Goal: Information Seeking & Learning: Learn about a topic

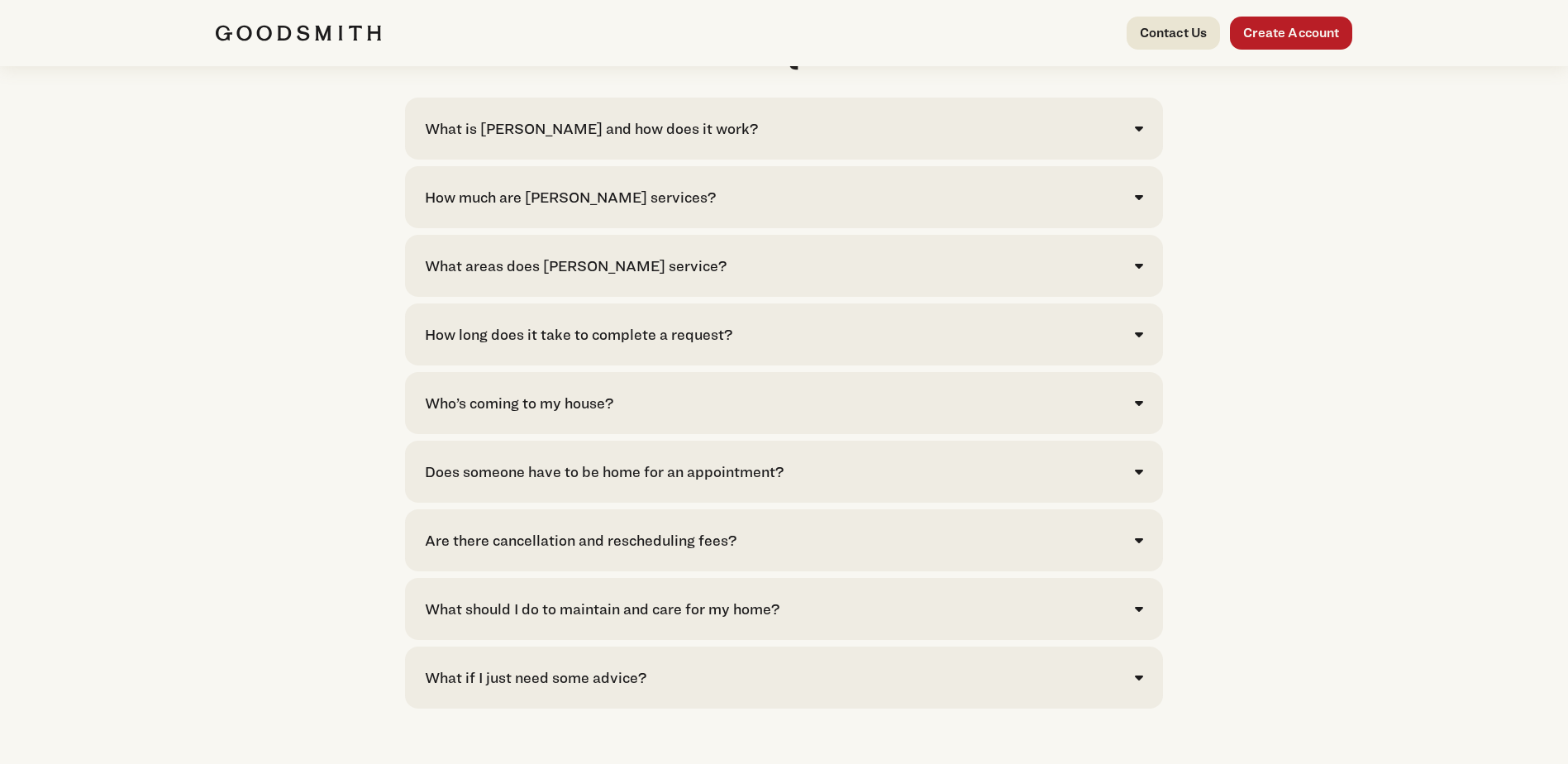
scroll to position [3224, 0]
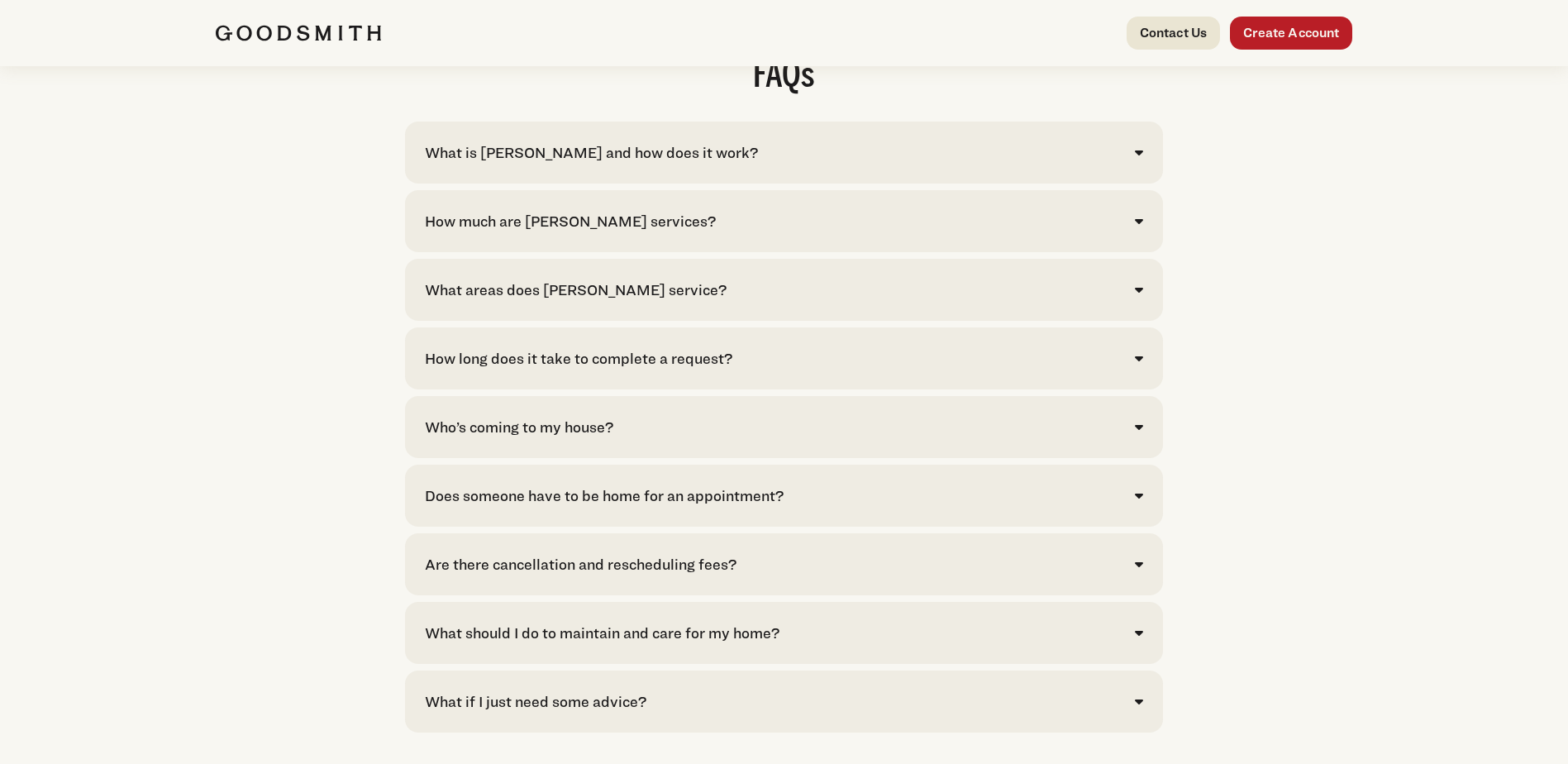
click at [1144, 252] on div "How much are Goodsmith services? Click here to see pricing for our most common …" at bounding box center [784, 221] width 758 height 62
click at [1139, 228] on icon at bounding box center [1139, 220] width 8 height 13
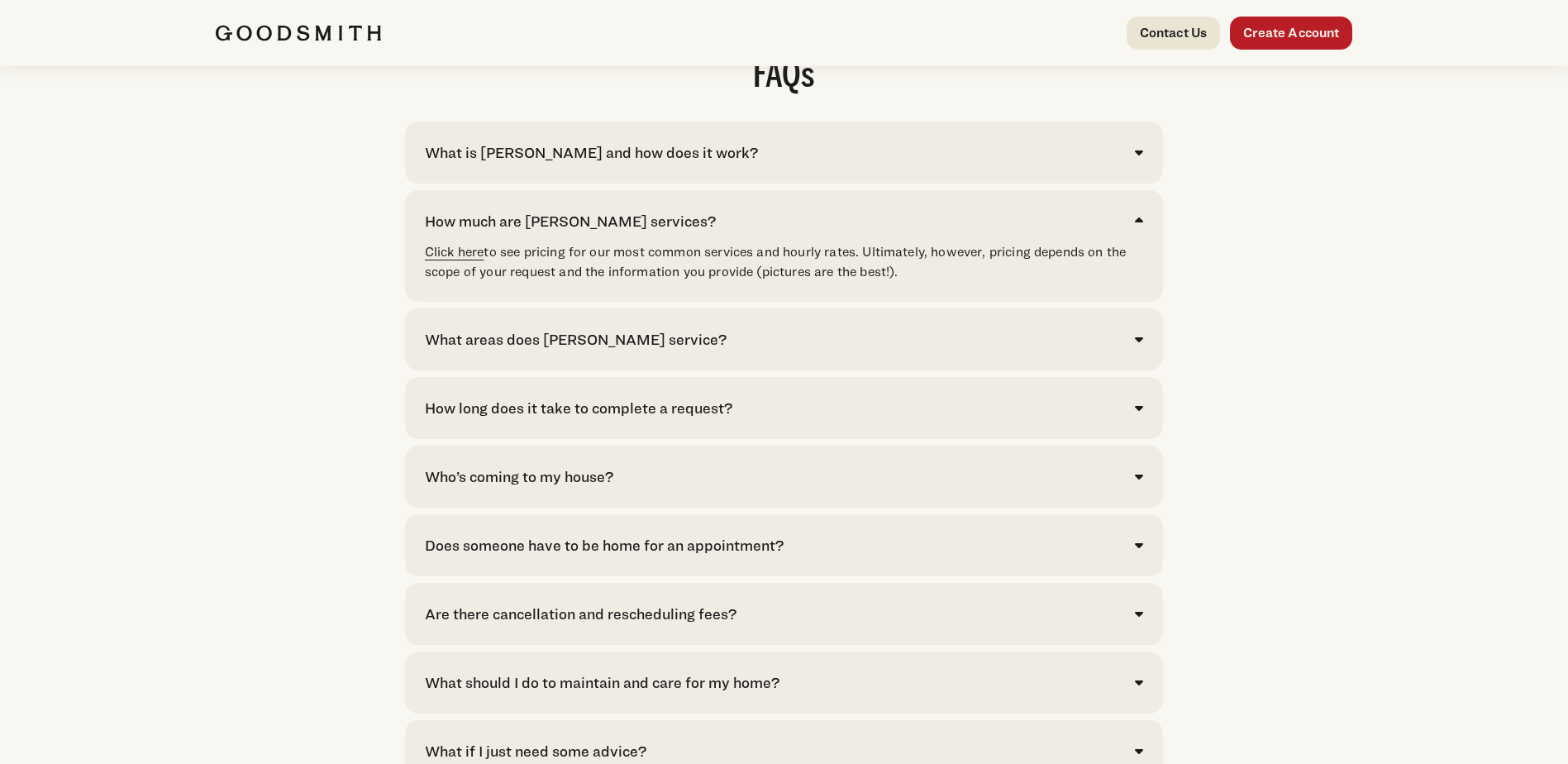
click at [464, 259] on link "Click here" at bounding box center [455, 251] width 59 height 16
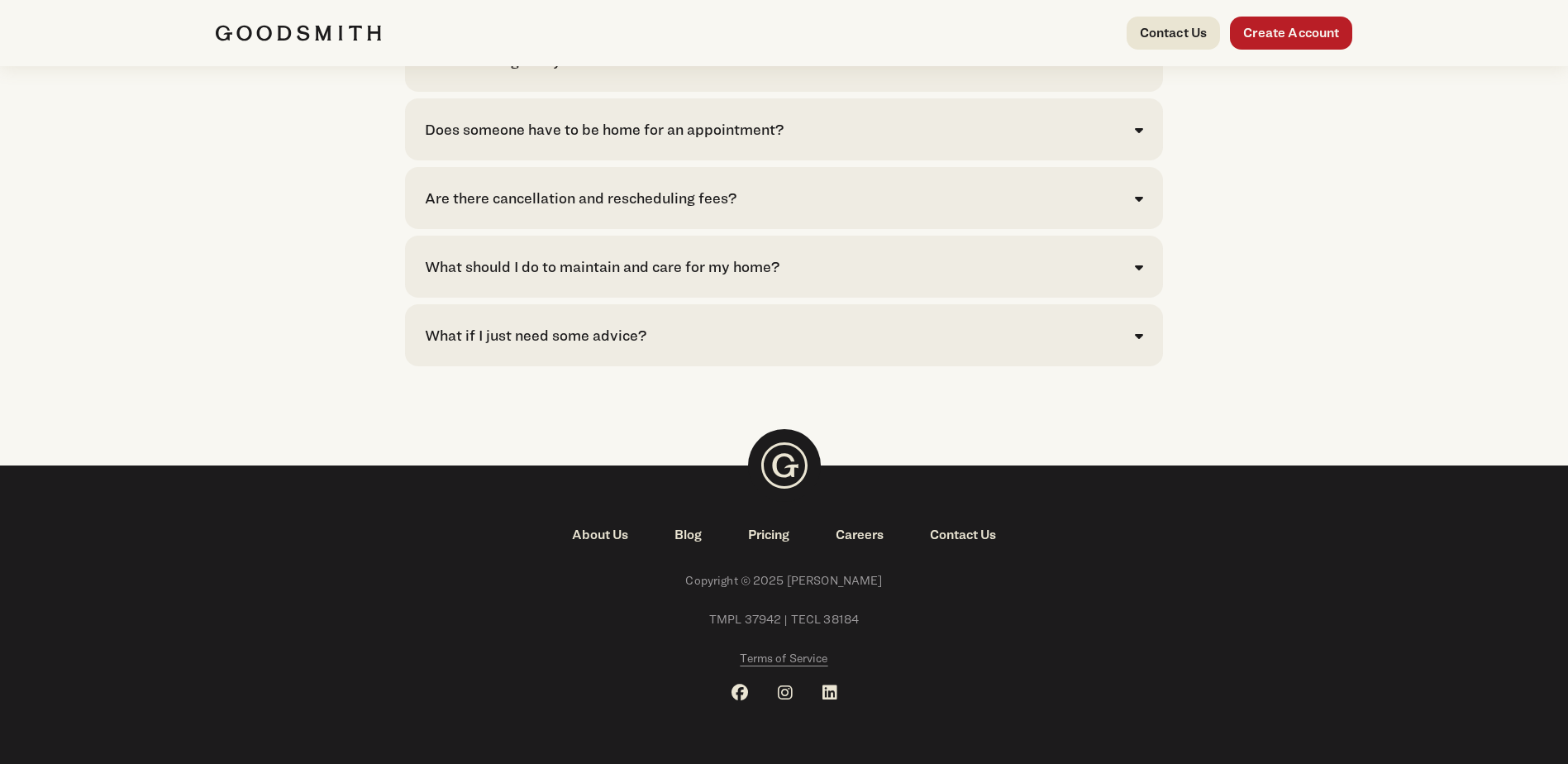
scroll to position [3757, 0]
click at [598, 530] on link "About Us" at bounding box center [601, 534] width 103 height 20
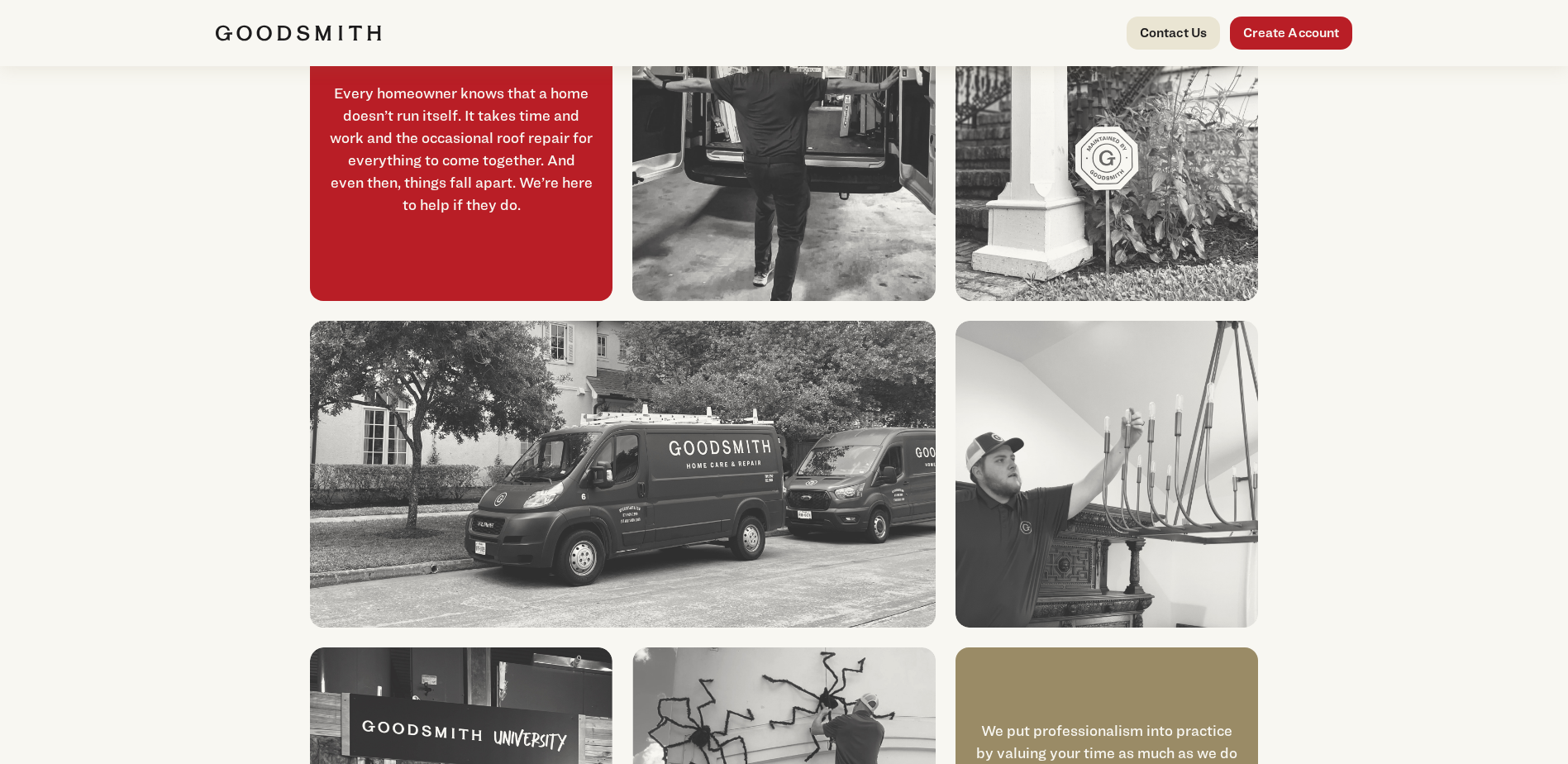
scroll to position [929, 0]
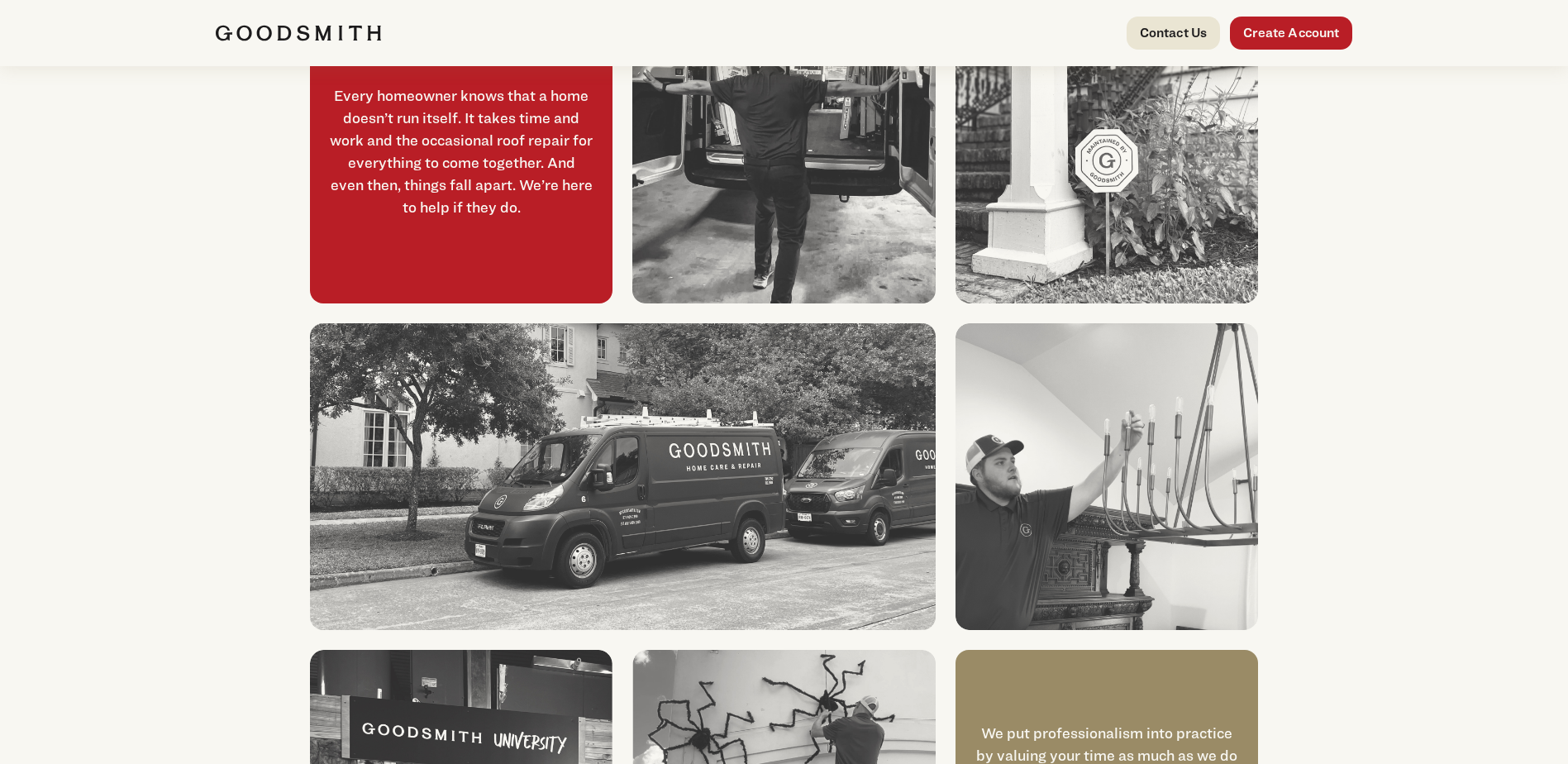
click at [327, 32] on img at bounding box center [299, 33] width 166 height 17
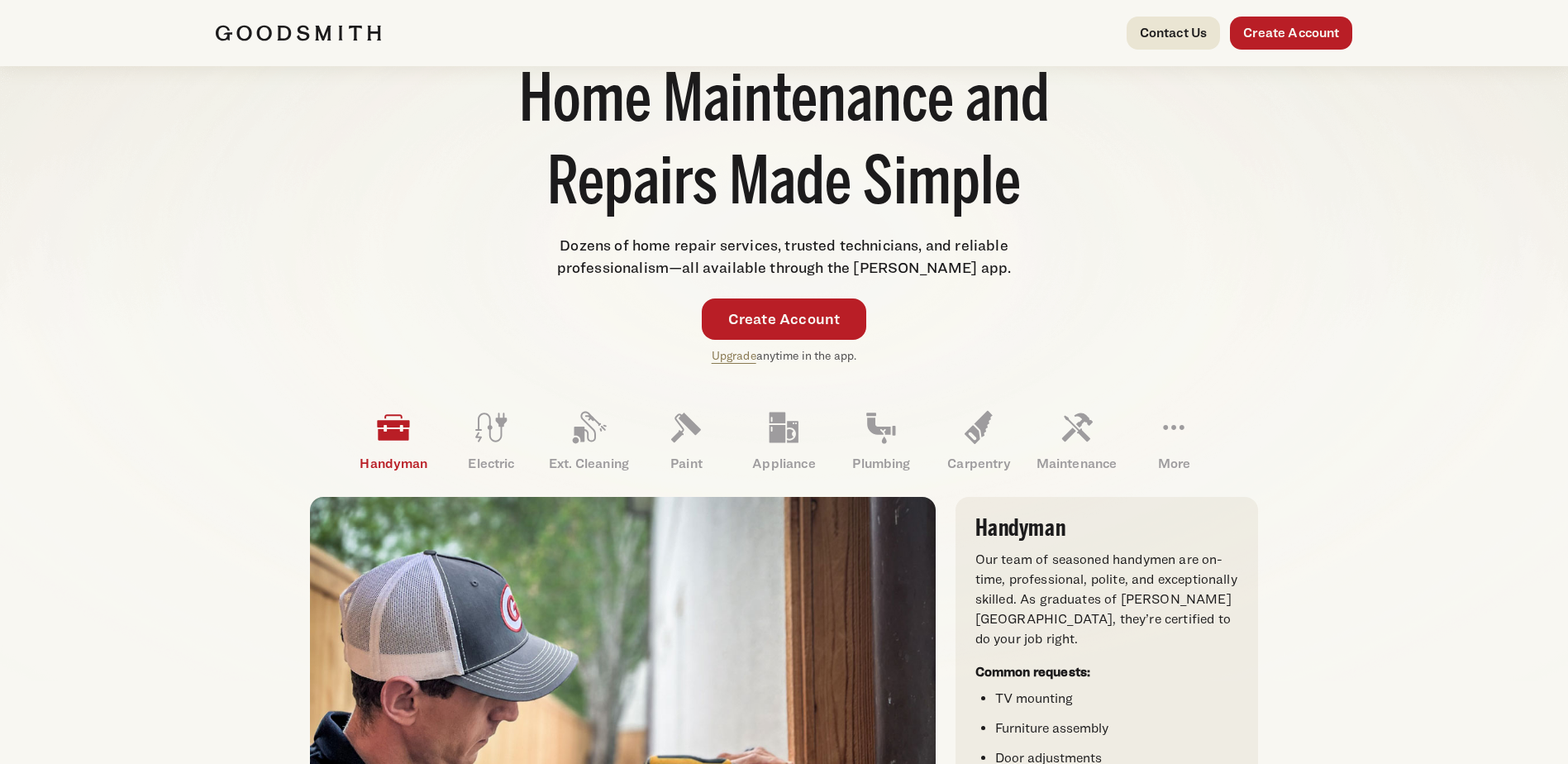
scroll to position [166, 0]
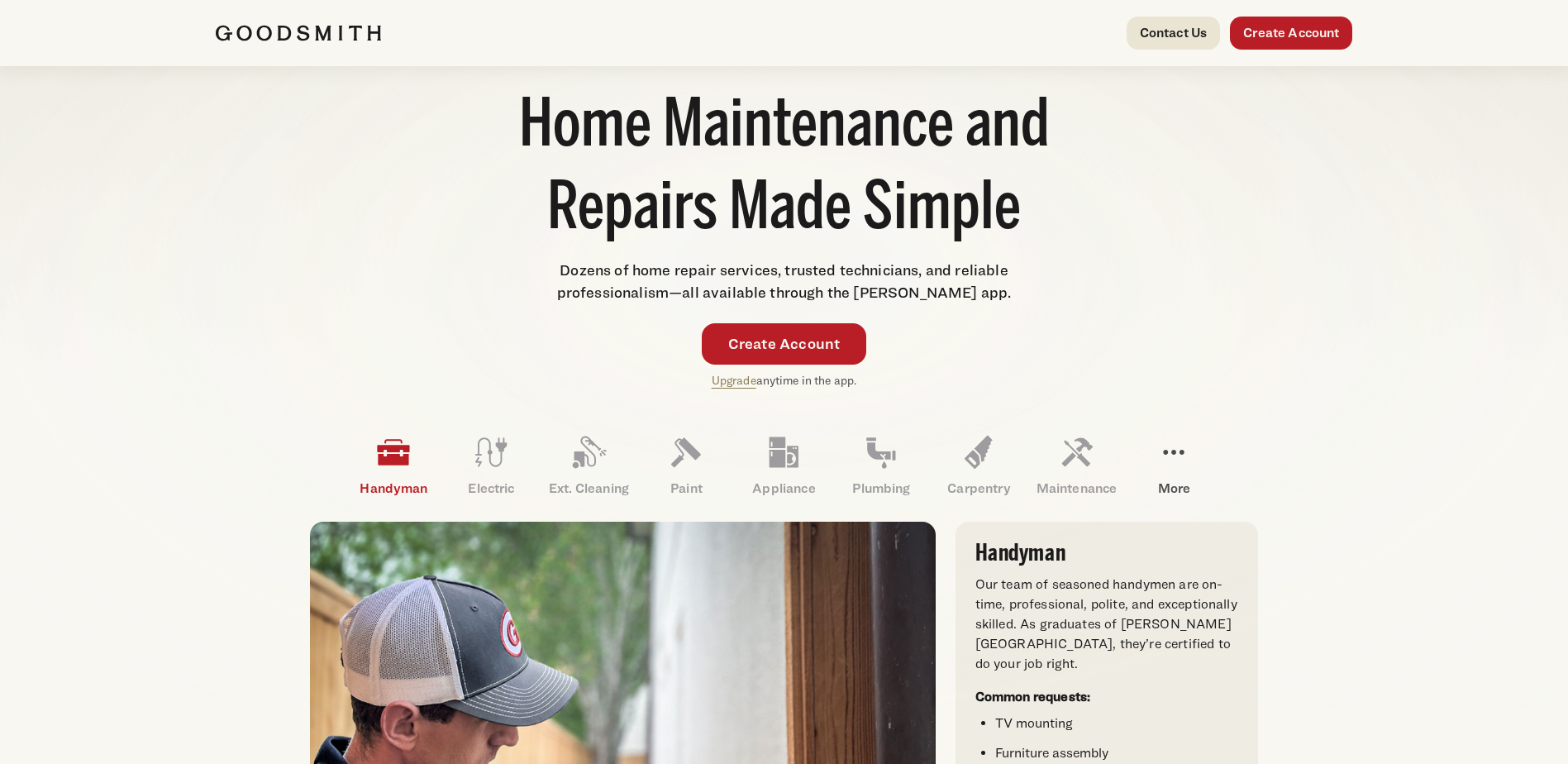
click at [1176, 457] on icon at bounding box center [1174, 451] width 39 height 39
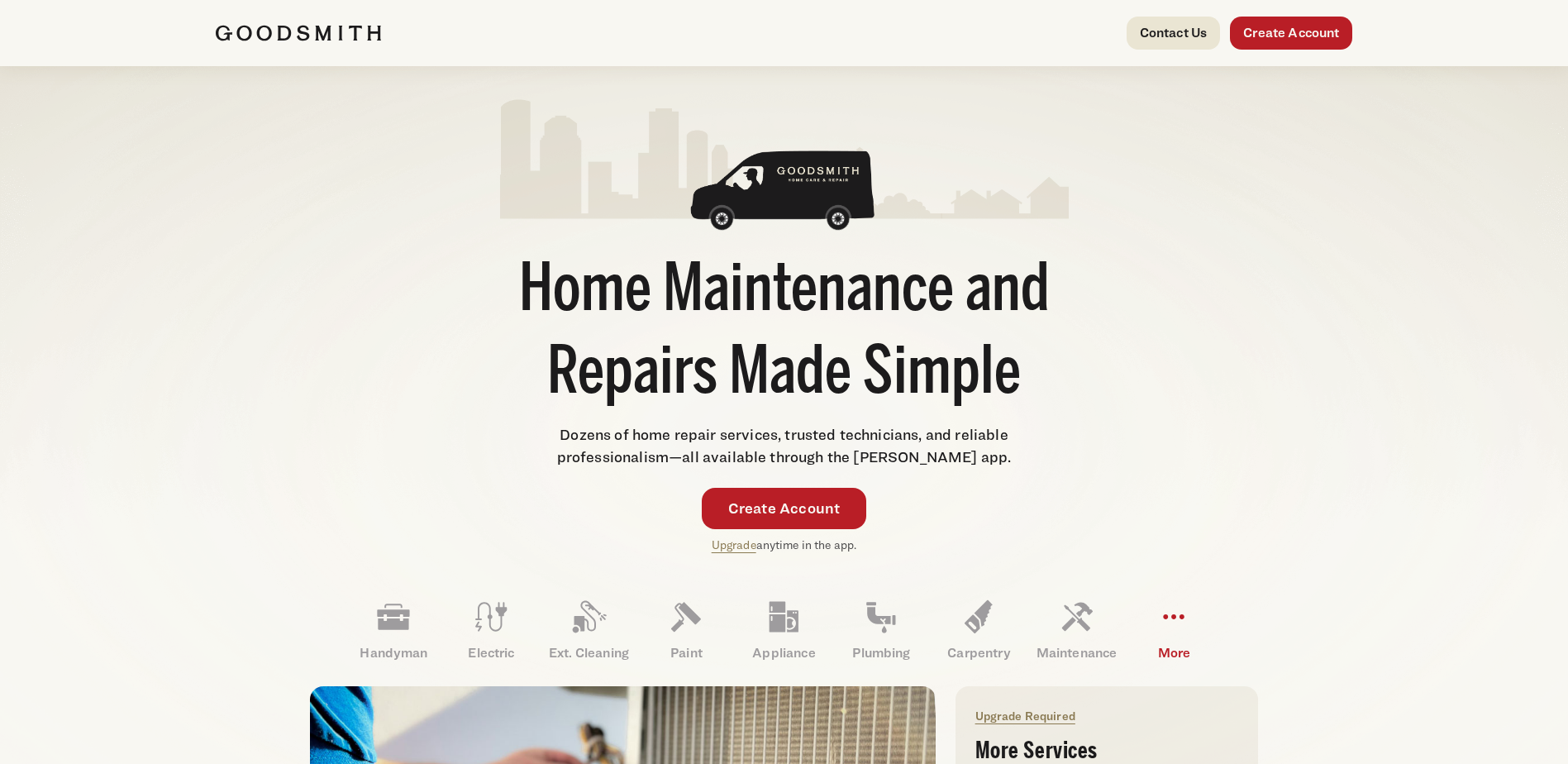
scroll to position [0, 0]
